Goal: Information Seeking & Learning: Check status

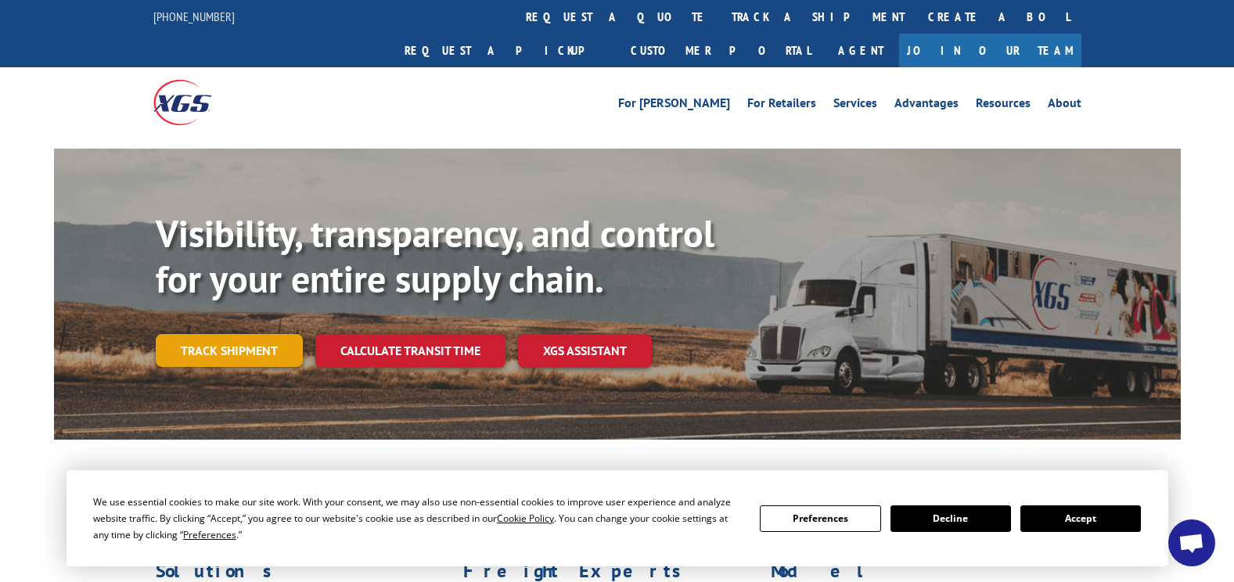
click at [228, 334] on link "Track shipment" at bounding box center [229, 350] width 147 height 33
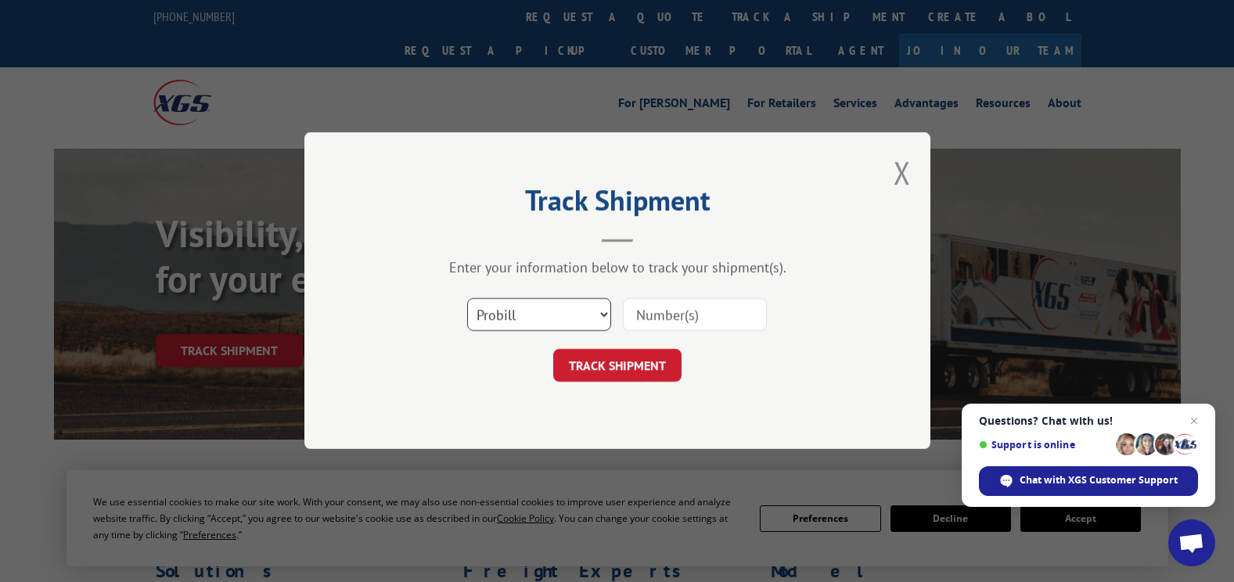
click at [601, 313] on select "Select category... Probill BOL PO" at bounding box center [539, 315] width 144 height 33
select select "po"
click at [467, 299] on select "Select category... Probill BOL PO" at bounding box center [539, 315] width 144 height 33
click at [669, 317] on input at bounding box center [695, 315] width 144 height 33
type input "ACC892"
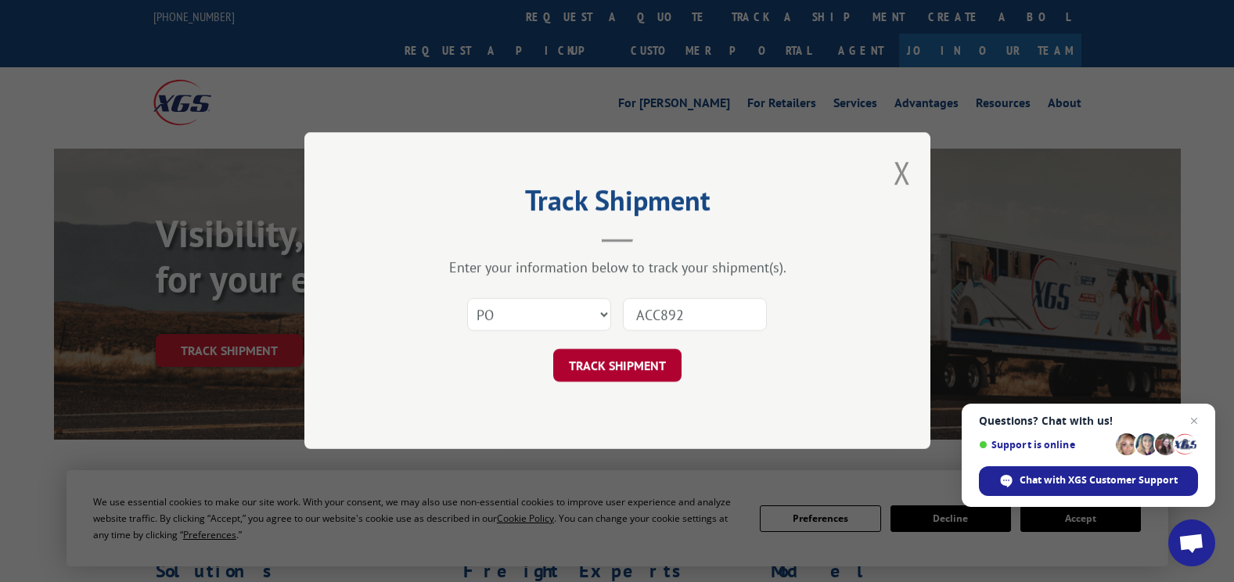
click at [642, 369] on button "TRACK SHIPMENT" at bounding box center [617, 366] width 128 height 33
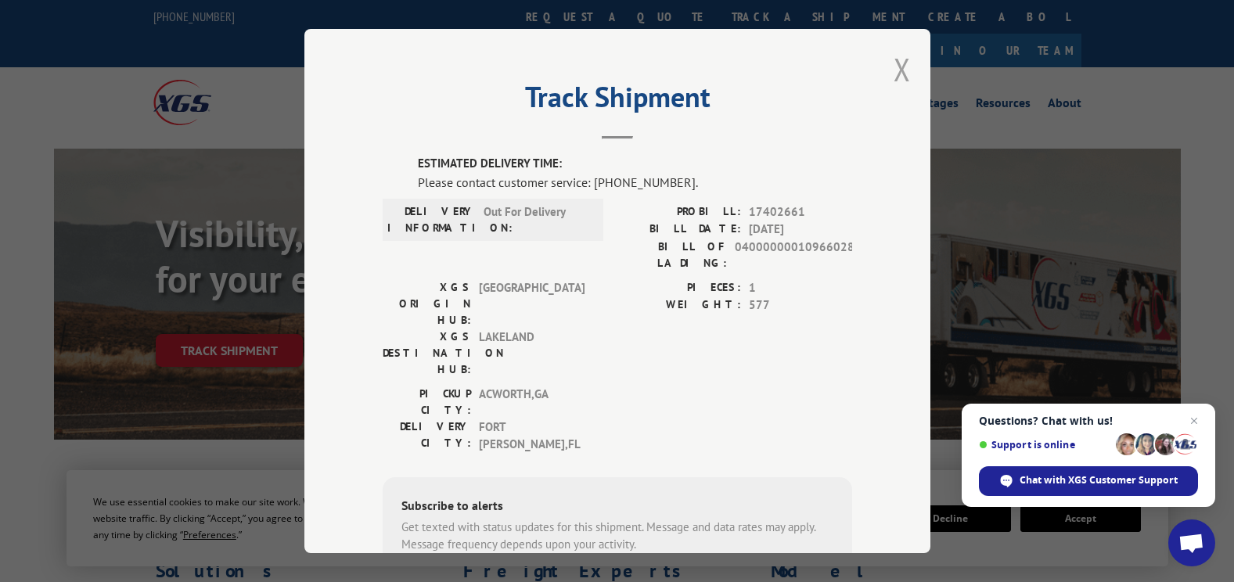
click at [894, 68] on button "Close modal" at bounding box center [901, 69] width 17 height 41
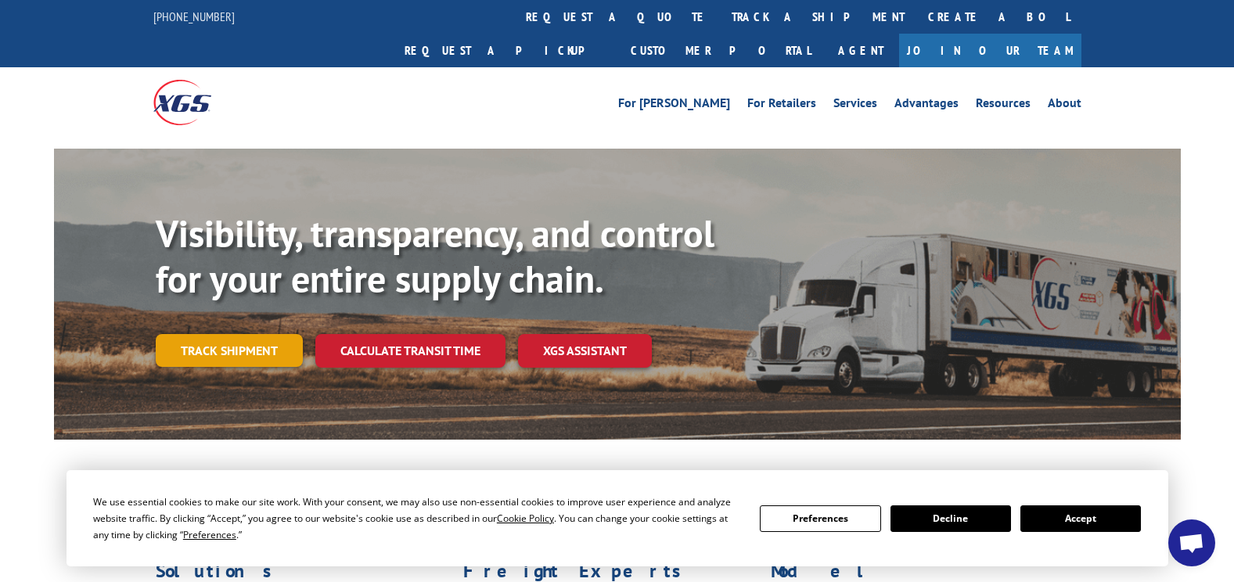
click at [253, 334] on link "Track shipment" at bounding box center [229, 350] width 147 height 33
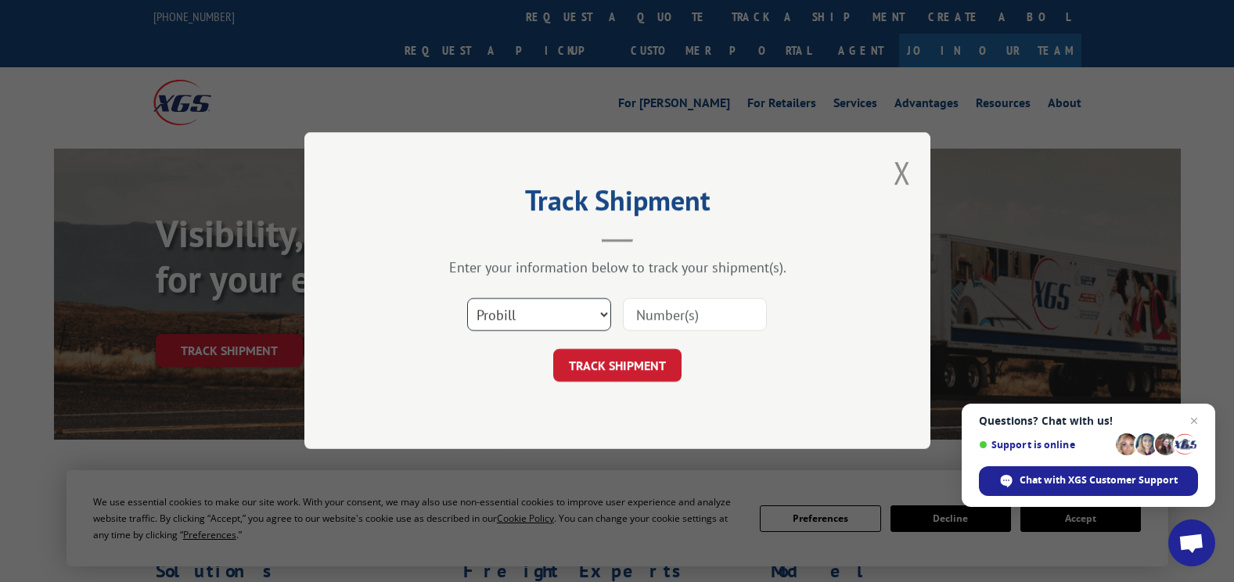
click at [599, 314] on select "Select category... Probill BOL PO" at bounding box center [539, 315] width 144 height 33
select select "po"
click at [467, 299] on select "Select category... Probill BOL PO" at bounding box center [539, 315] width 144 height 33
click at [695, 311] on input at bounding box center [695, 315] width 144 height 33
type input "ACC892"
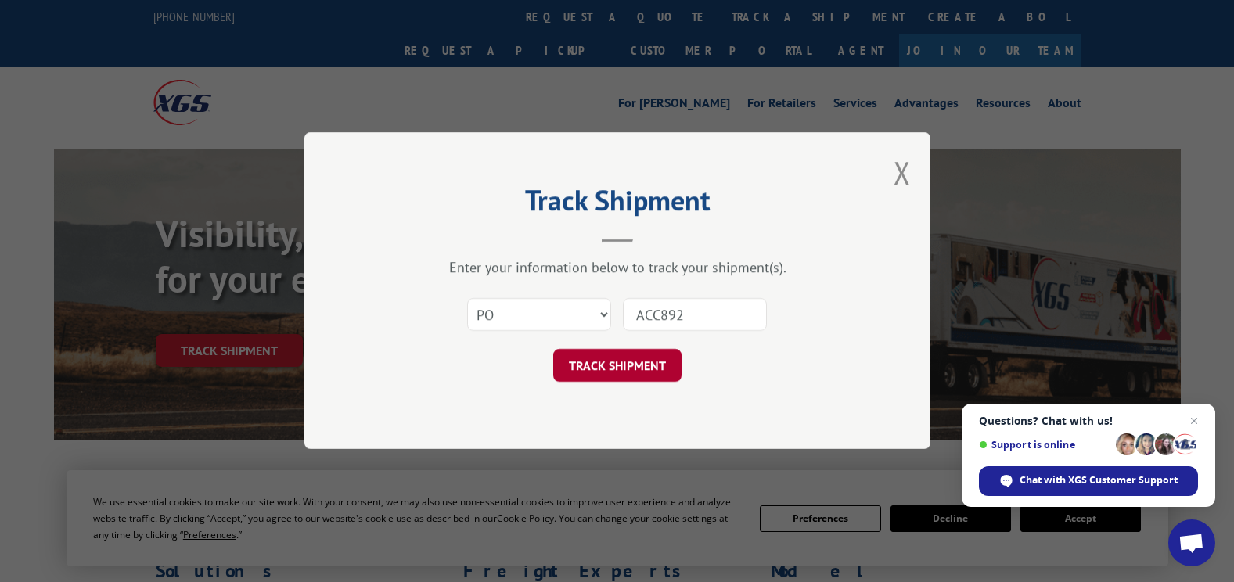
click at [665, 365] on button "TRACK SHIPMENT" at bounding box center [617, 366] width 128 height 33
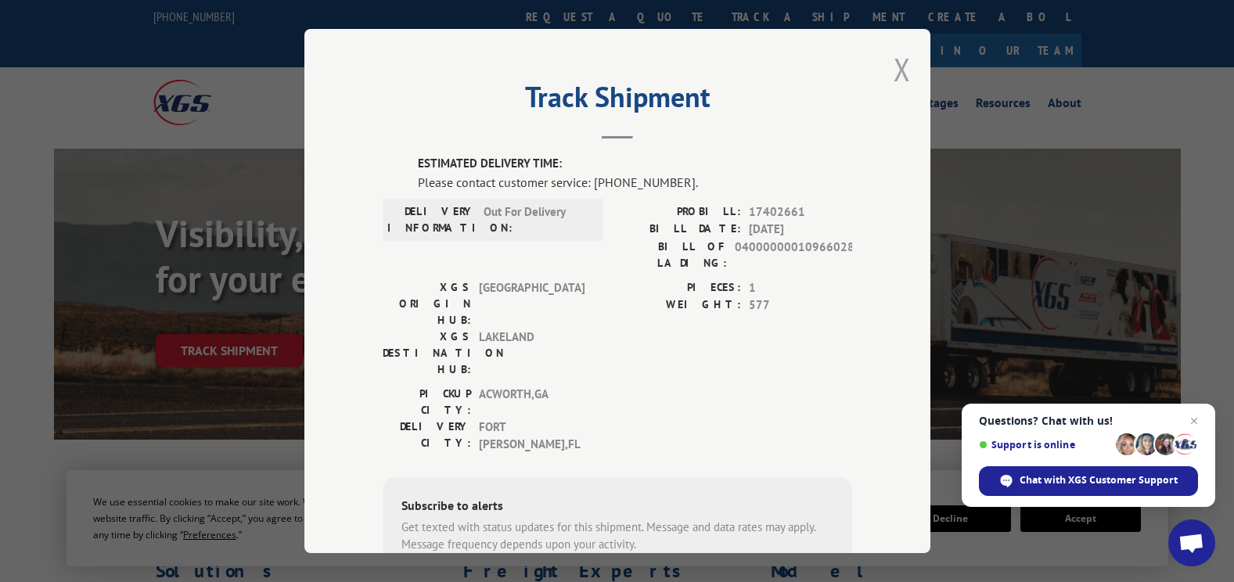
click at [893, 65] on button "Close modal" at bounding box center [901, 69] width 17 height 41
